Goal: Task Accomplishment & Management: Use online tool/utility

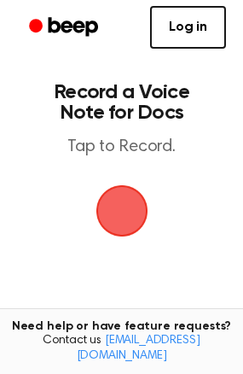
click at [98, 210] on span "button" at bounding box center [122, 211] width 48 height 48
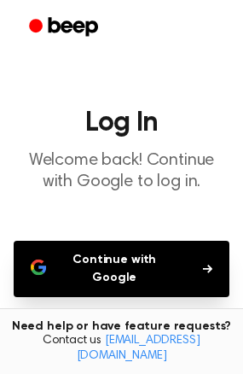
click at [117, 267] on button "Continue with Google" at bounding box center [122, 269] width 216 height 56
click at [143, 271] on button "Continue with Google" at bounding box center [122, 269] width 216 height 56
